Goal: Task Accomplishment & Management: Manage account settings

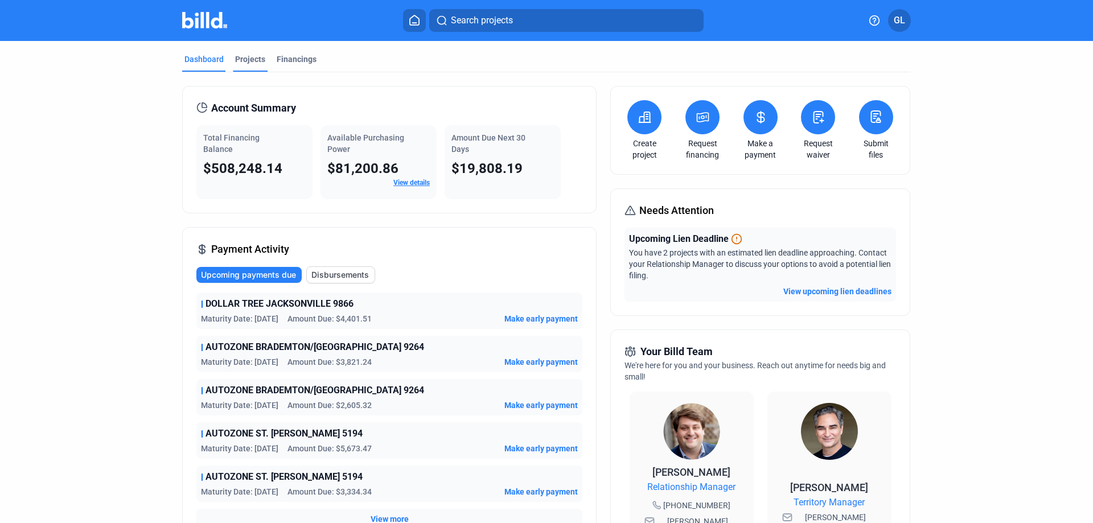
click at [239, 57] on div "Projects" at bounding box center [250, 59] width 30 height 11
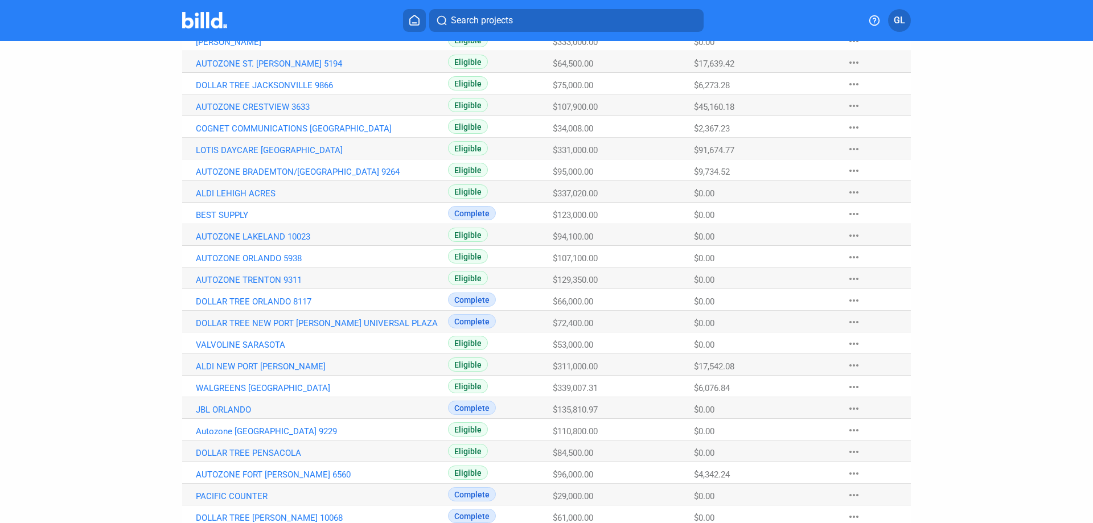
scroll to position [360, 0]
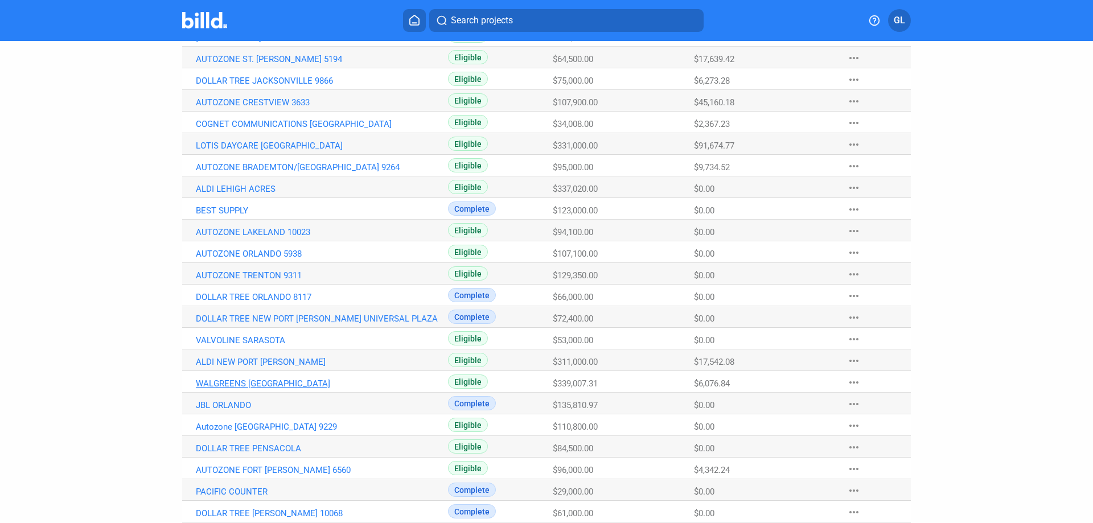
click at [336, 384] on link "WALGREENS [GEOGRAPHIC_DATA]" at bounding box center [322, 384] width 252 height 10
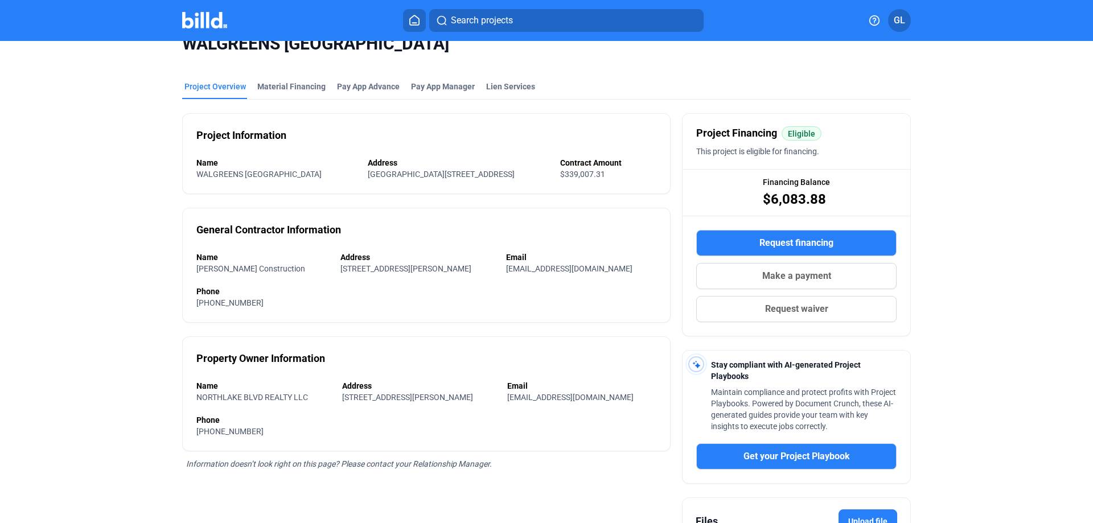
scroll to position [21, 0]
drag, startPoint x: 278, startPoint y: 84, endPoint x: 326, endPoint y: 97, distance: 49.6
click at [278, 83] on div "Material Financing" at bounding box center [291, 86] width 68 height 11
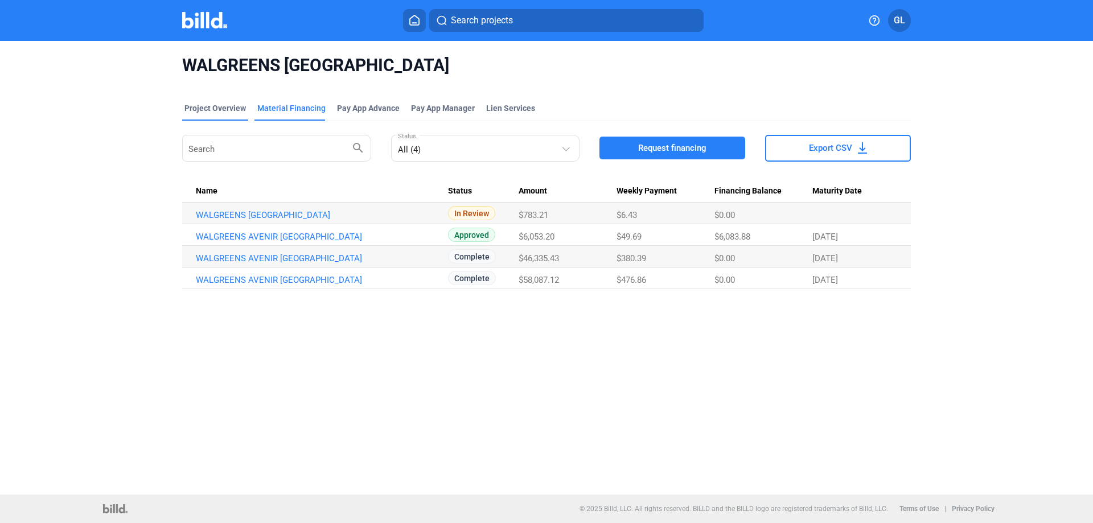
click at [209, 112] on div "Project Overview" at bounding box center [214, 107] width 61 height 11
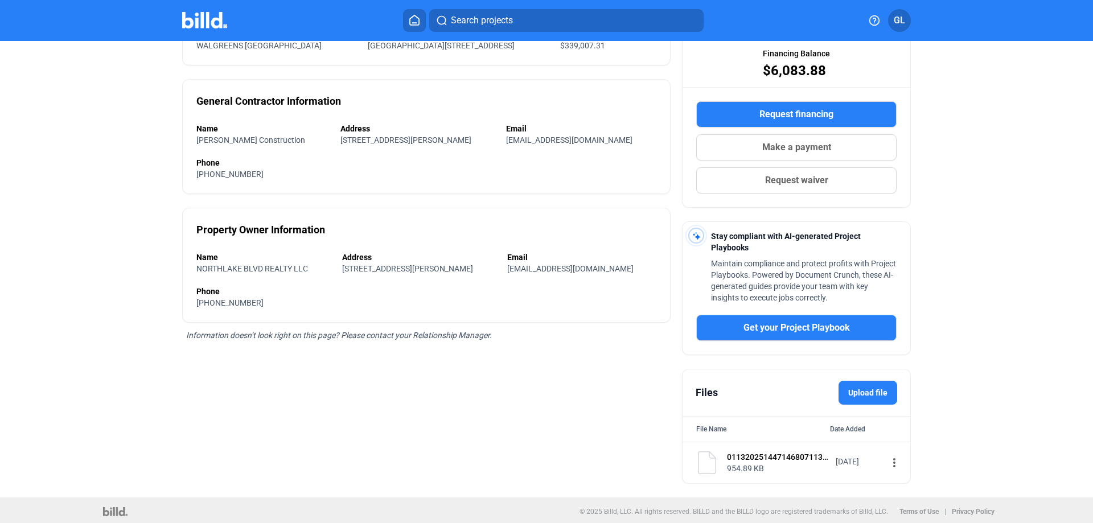
scroll to position [154, 0]
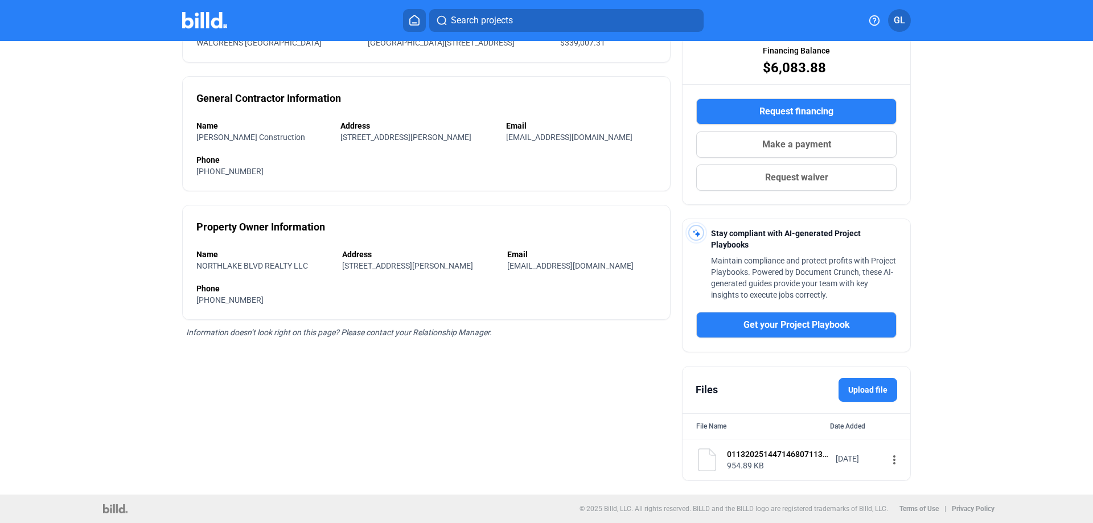
click at [877, 389] on label "Upload file" at bounding box center [868, 390] width 59 height 24
click at [0, 0] on input "Upload file" at bounding box center [0, 0] width 0 height 0
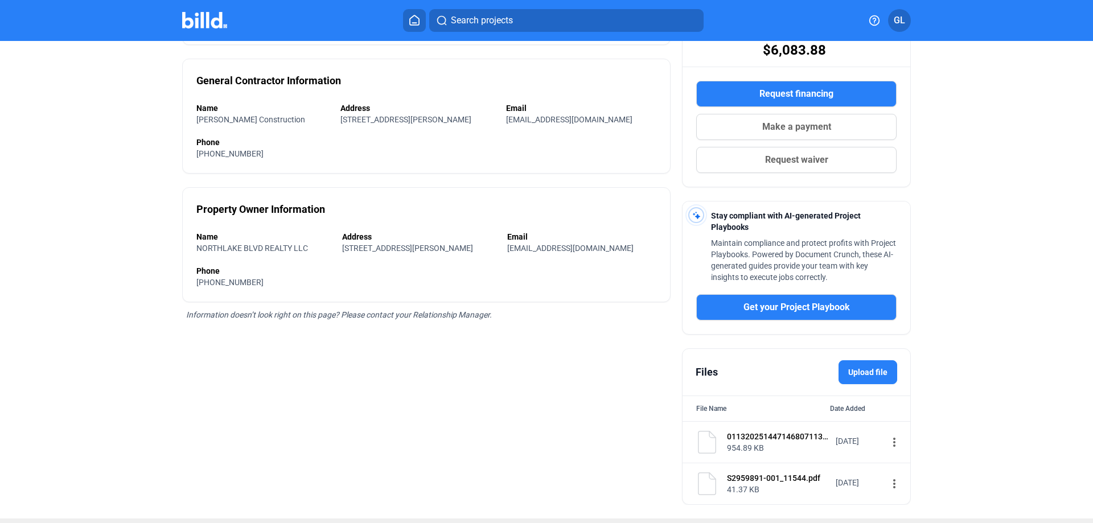
scroll to position [196, 0]
